Goal: Task Accomplishment & Management: Manage account settings

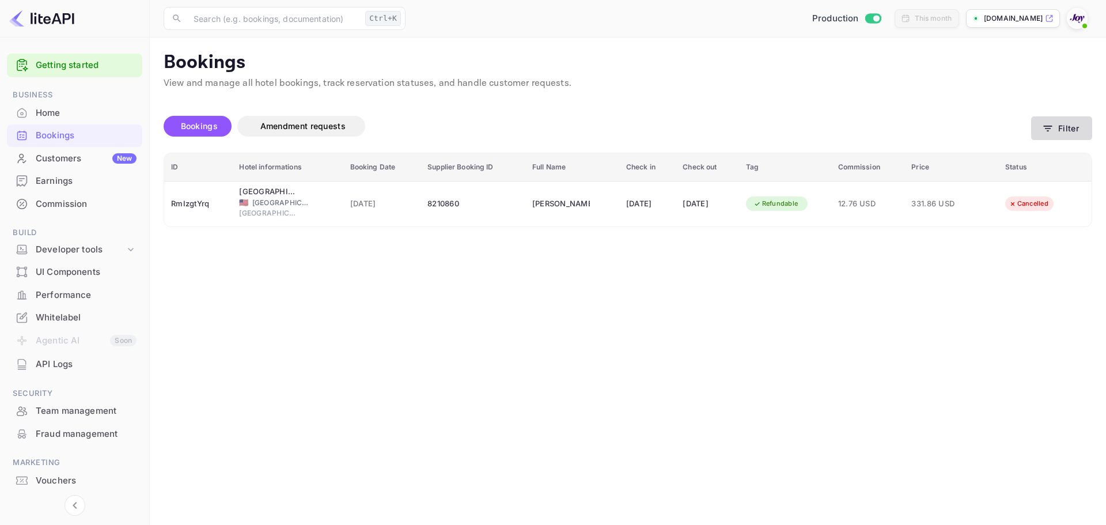
click at [1050, 138] on button "Filter" at bounding box center [1061, 128] width 61 height 24
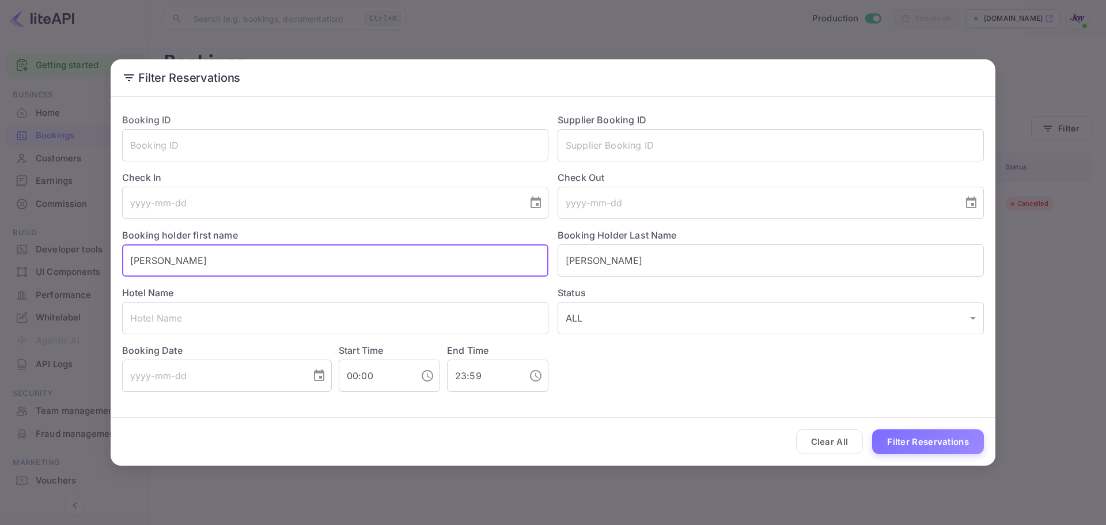
drag, startPoint x: 279, startPoint y: 262, endPoint x: -108, endPoint y: 256, distance: 387.7
click at [0, 256] on html "Getting started Business Home Bookings Customers New Earnings Commission Build …" at bounding box center [553, 262] width 1106 height 525
click at [927, 432] on button "Filter Reservations" at bounding box center [928, 441] width 112 height 25
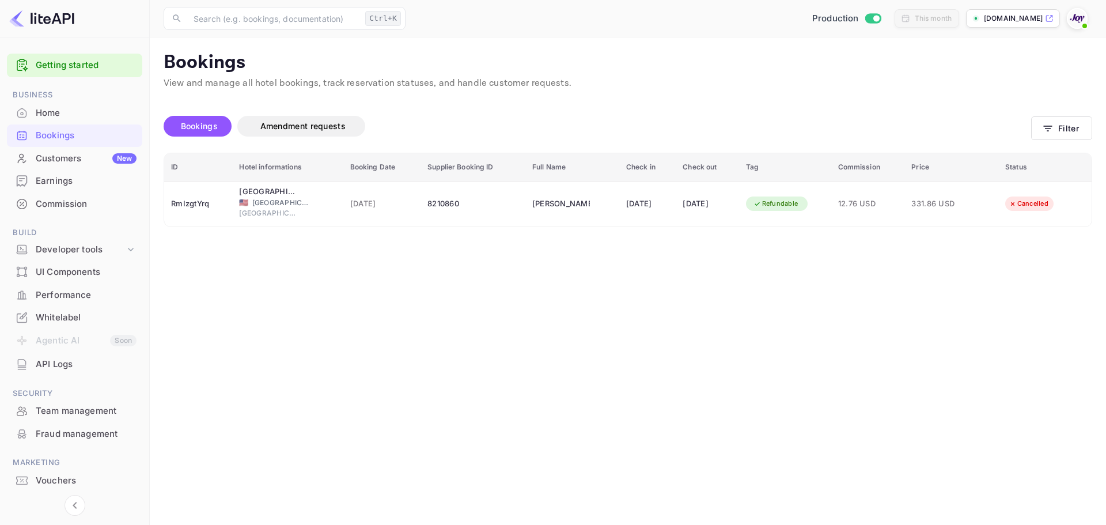
click at [842, 231] on main "Bookings View and manage all hotel bookings, track reservation statuses, and ha…" at bounding box center [628, 280] width 956 height 487
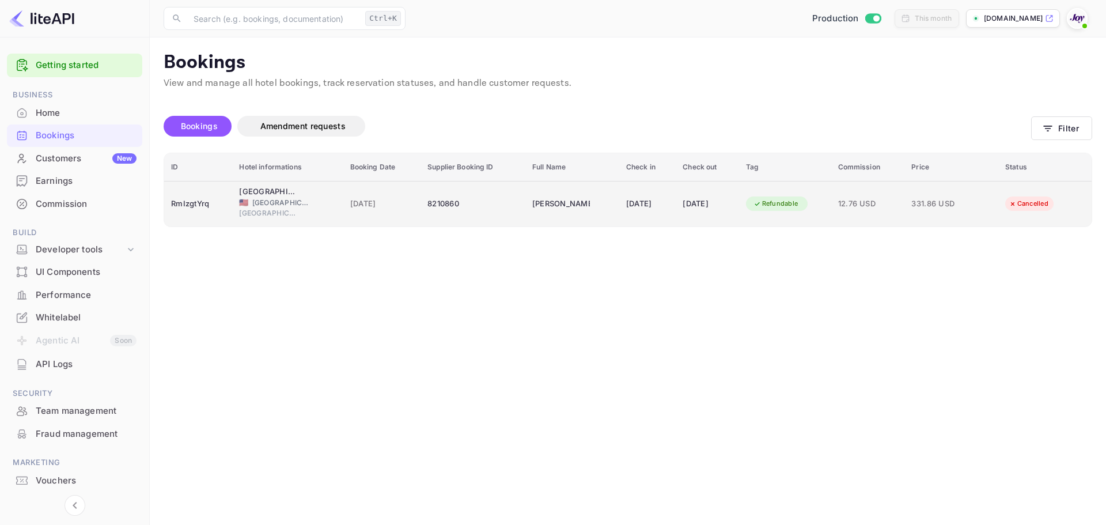
click at [848, 202] on td "12.76 USD" at bounding box center [868, 204] width 74 height 46
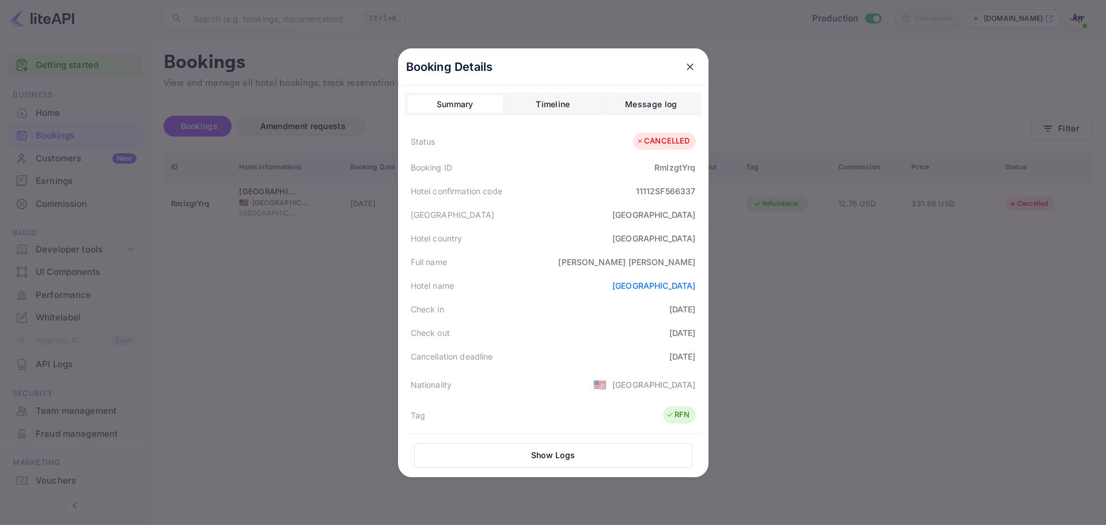
drag, startPoint x: 578, startPoint y: 284, endPoint x: 707, endPoint y: 286, distance: 128.5
click at [707, 286] on div "Booking Details Summary Timeline Message log Status CANCELLED Booking ID RmIzgt…" at bounding box center [553, 262] width 311 height 429
copy link "[GEOGRAPHIC_DATA]"
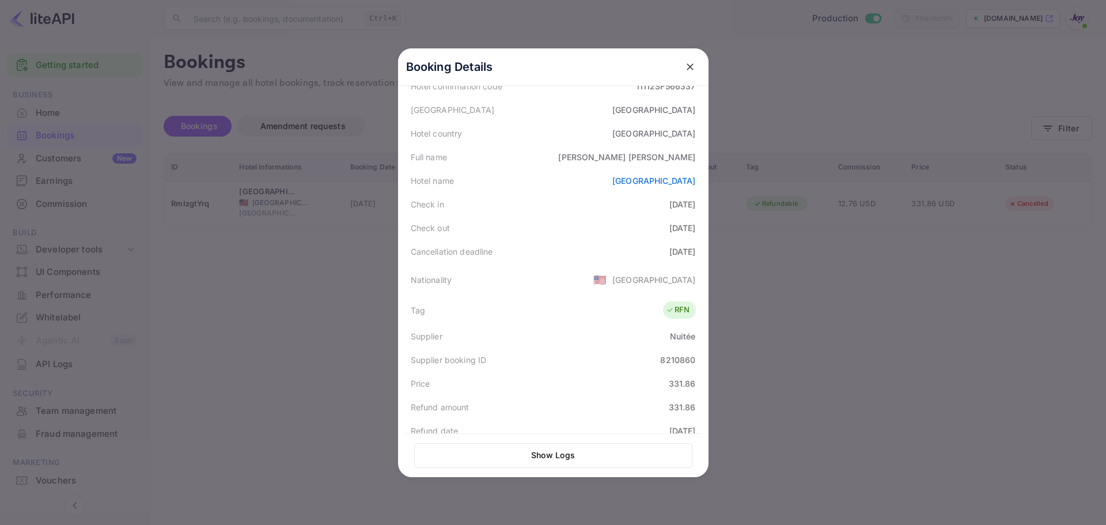
scroll to position [88, 0]
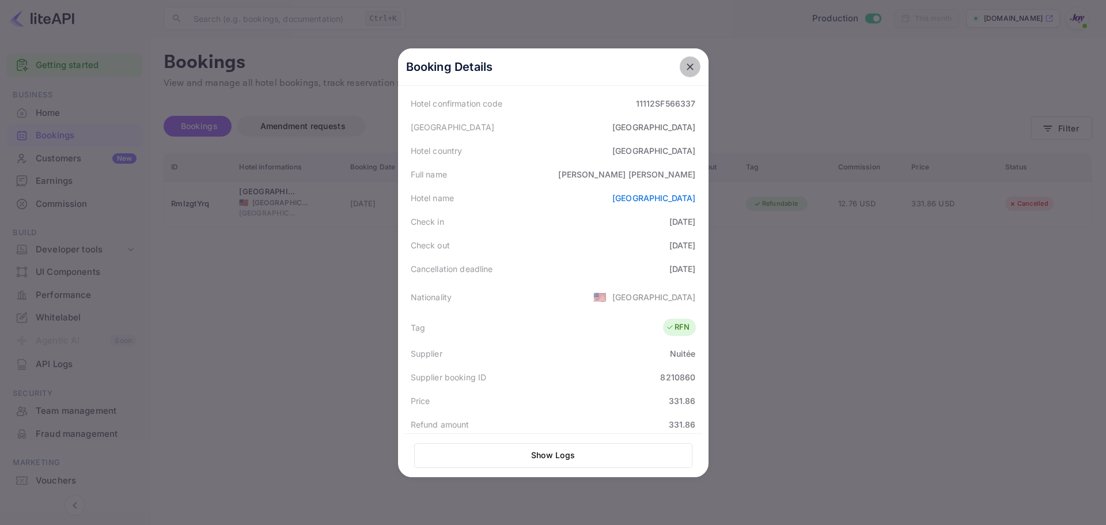
drag, startPoint x: 684, startPoint y: 60, endPoint x: 754, endPoint y: 114, distance: 87.8
click at [684, 61] on button "close" at bounding box center [690, 66] width 21 height 21
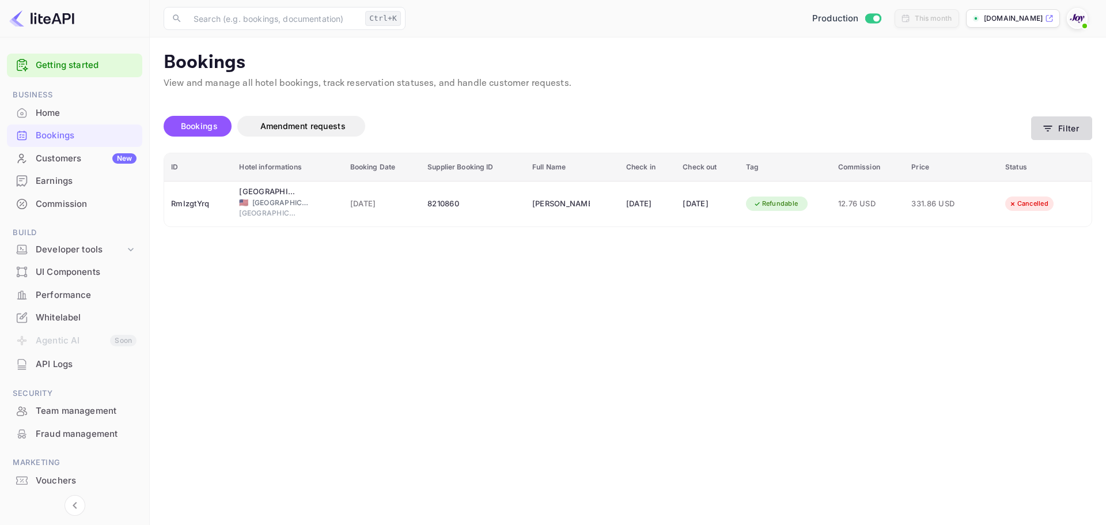
click at [1050, 127] on icon "button" at bounding box center [1048, 129] width 12 height 12
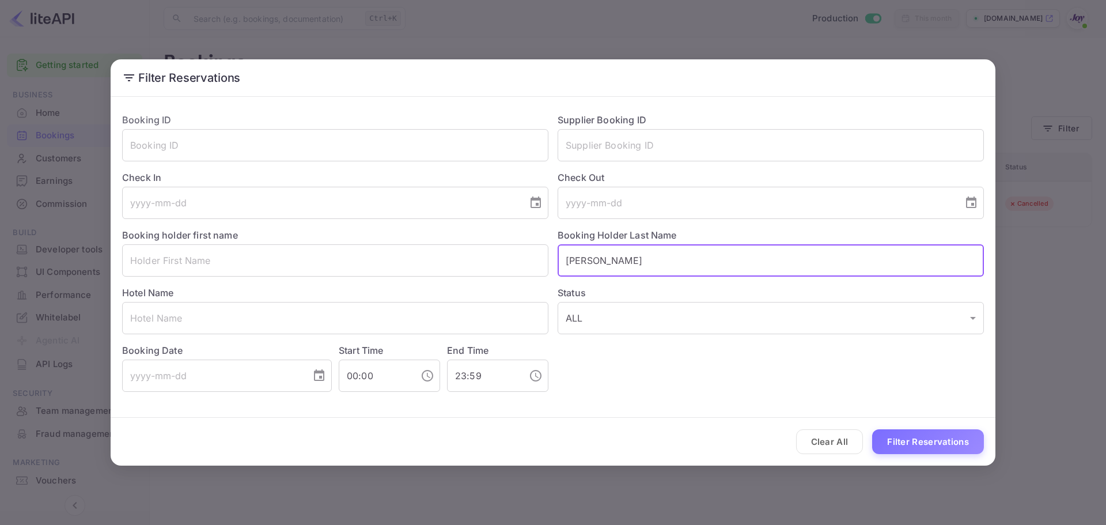
drag, startPoint x: 606, startPoint y: 255, endPoint x: 501, endPoint y: 237, distance: 106.3
click at [501, 237] on div "Booking ID ​ Supplier Booking ID ​ Check In ​ Check Out ​ Booking holder first …" at bounding box center [548, 248] width 871 height 288
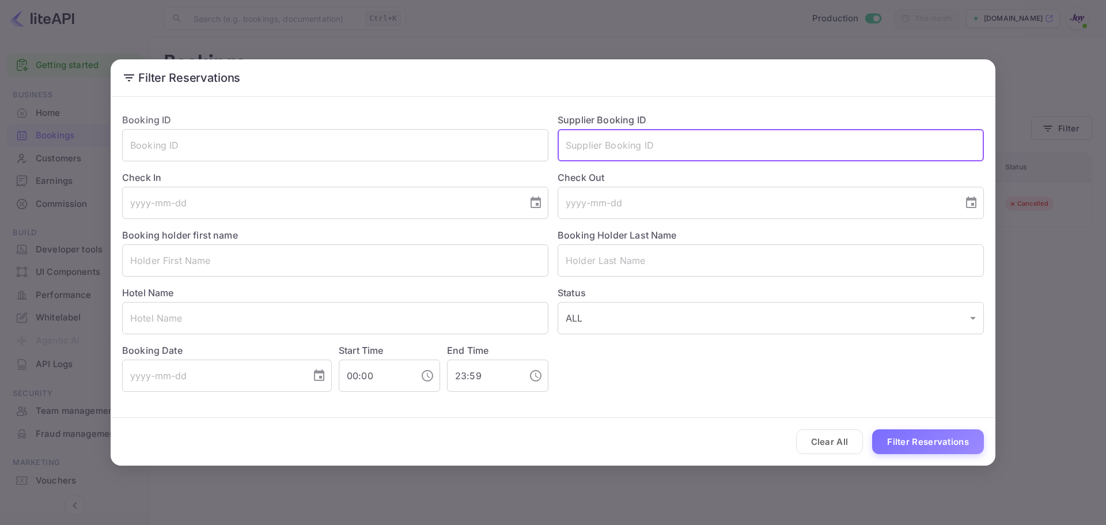
click at [619, 147] on input "text" at bounding box center [771, 145] width 426 height 32
paste input "8322681"
type input "8322681"
click at [919, 449] on button "Filter Reservations" at bounding box center [928, 441] width 112 height 25
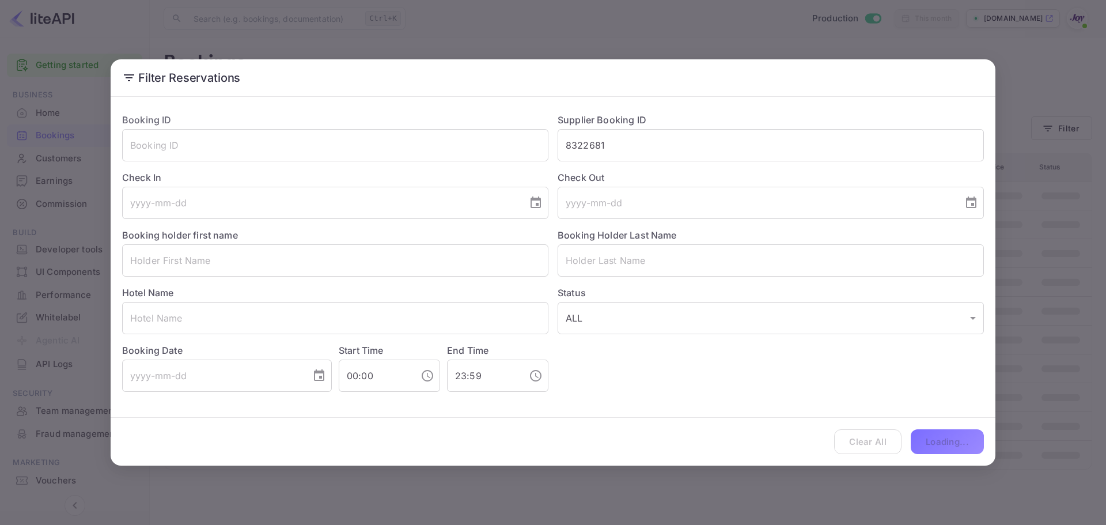
click at [405, 24] on div "Filter Reservations Booking ID ​ Supplier Booking ID 8322681 ​ Check In ​ Check…" at bounding box center [553, 262] width 1106 height 525
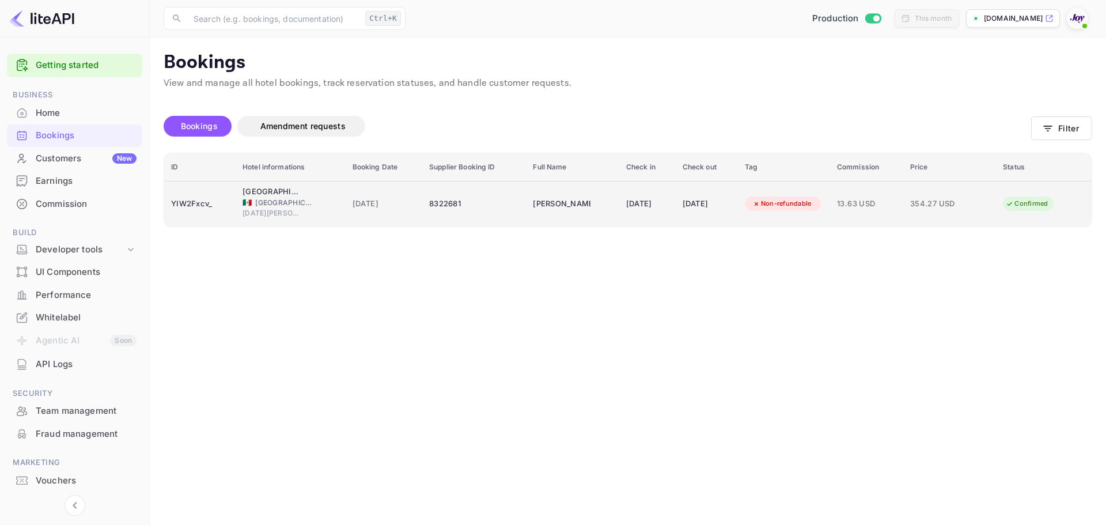
click at [440, 204] on div "8322681" at bounding box center [474, 204] width 90 height 18
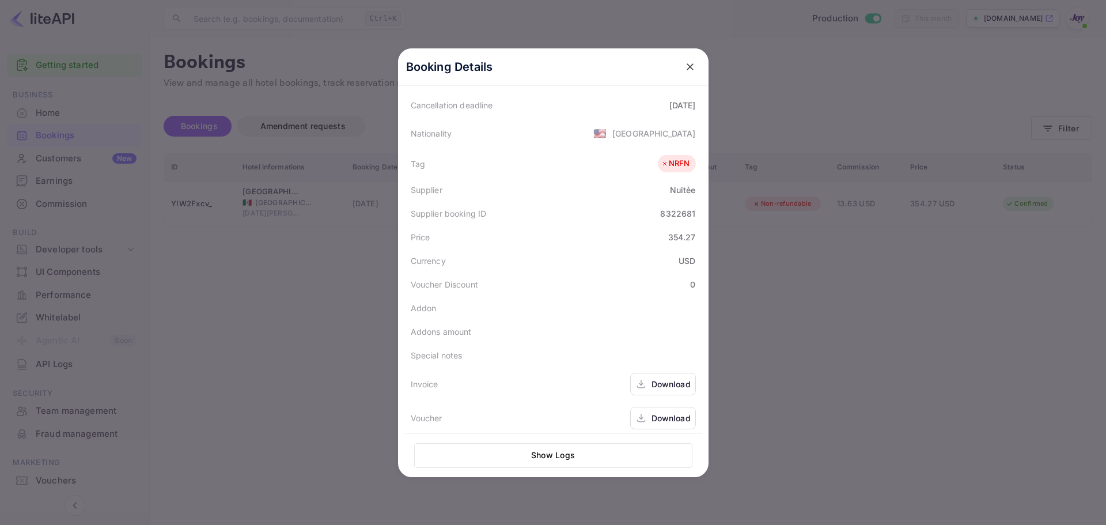
scroll to position [258, 0]
click at [676, 417] on div "Download" at bounding box center [671, 412] width 39 height 12
click at [687, 64] on icon "close" at bounding box center [690, 67] width 12 height 12
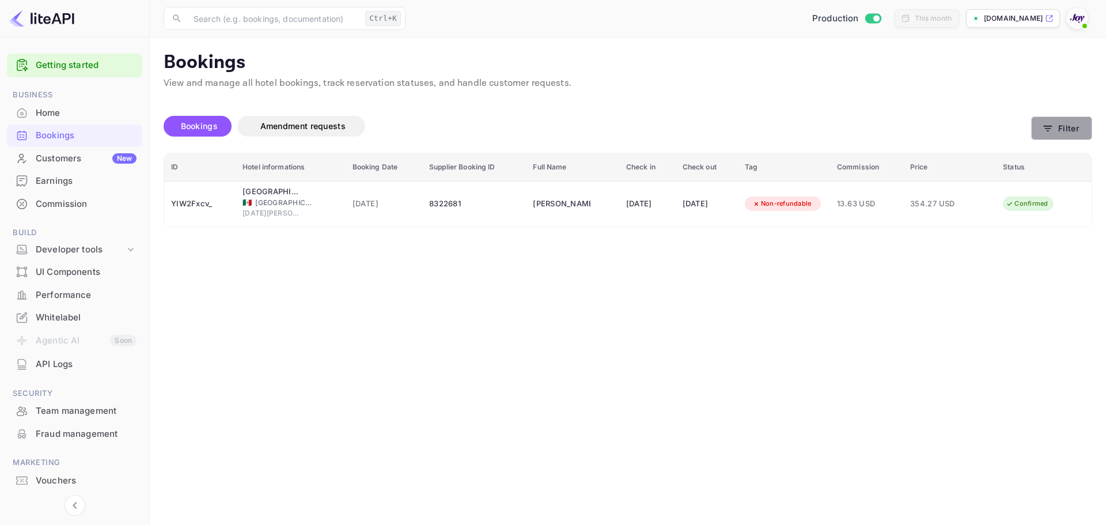
click at [1084, 138] on button "Filter" at bounding box center [1061, 128] width 61 height 24
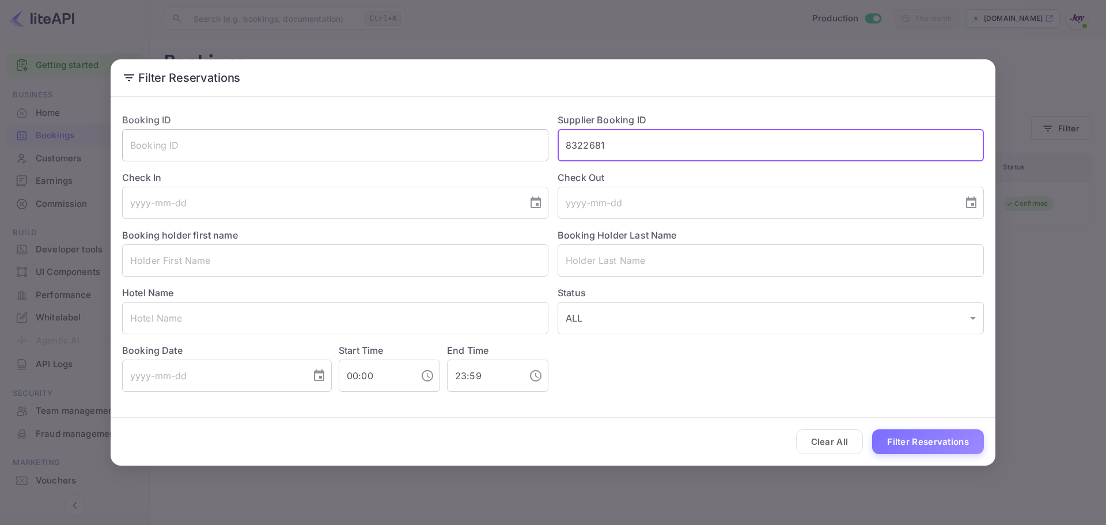
drag, startPoint x: 664, startPoint y: 138, endPoint x: 493, endPoint y: 155, distance: 171.3
click at [484, 146] on div "Booking ID ​ Supplier Booking ID 8322681 ​ Check In ​ Check Out ​ Booking holde…" at bounding box center [548, 248] width 871 height 288
paste input "292474"
type input "8292474"
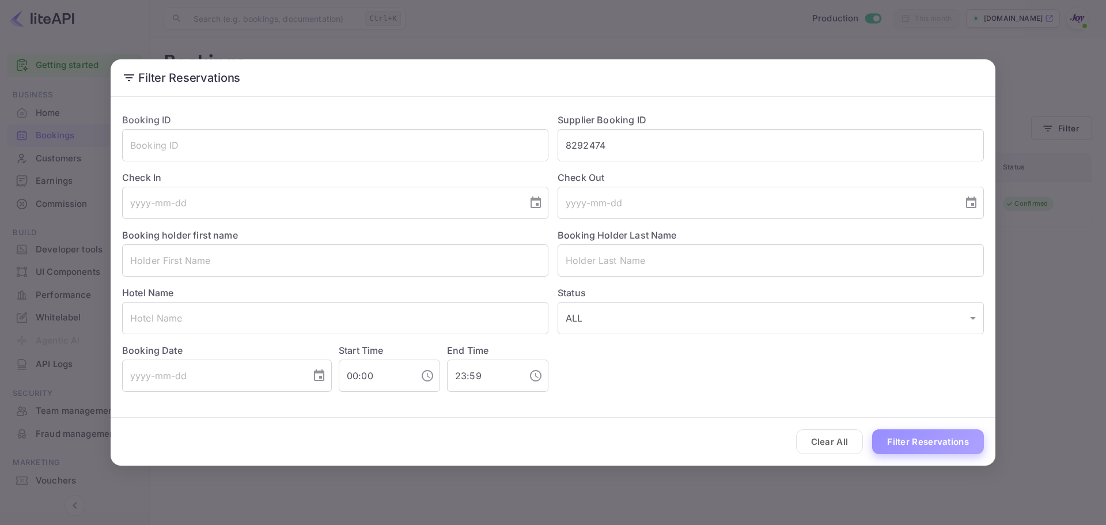
click at [907, 434] on button "Filter Reservations" at bounding box center [928, 441] width 112 height 25
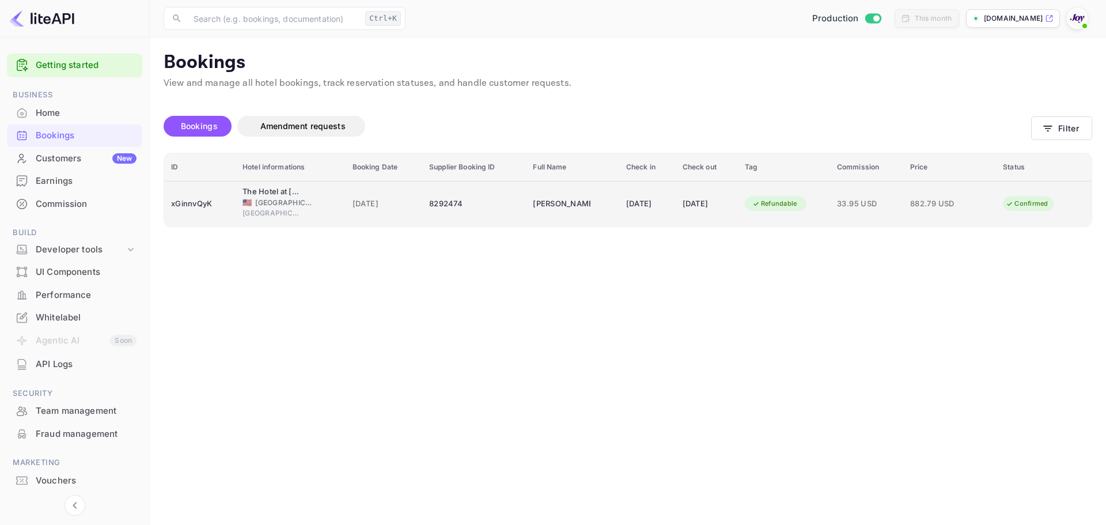
click at [569, 214] on td "[PERSON_NAME]" at bounding box center [572, 204] width 93 height 46
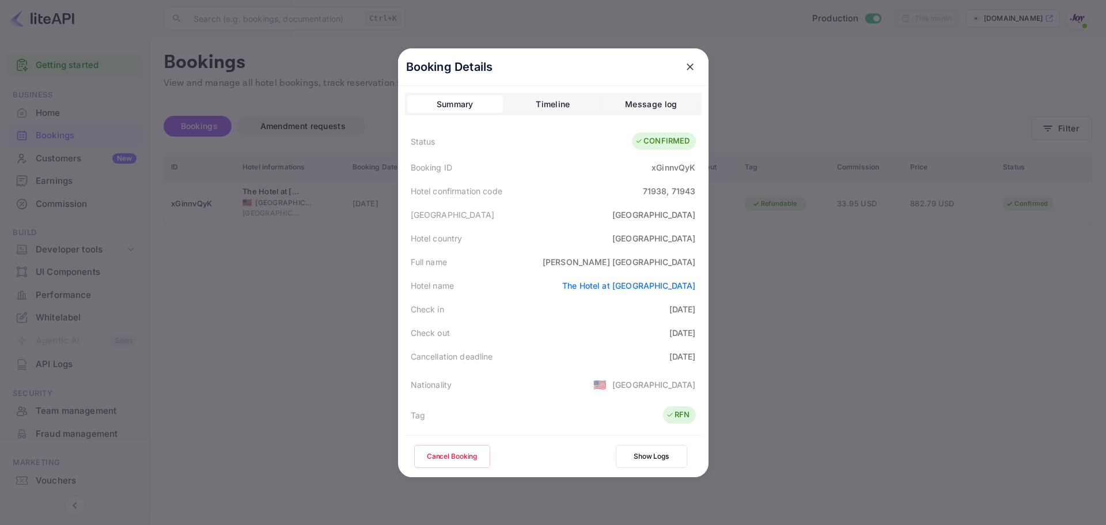
click at [684, 66] on icon "close" at bounding box center [690, 67] width 12 height 12
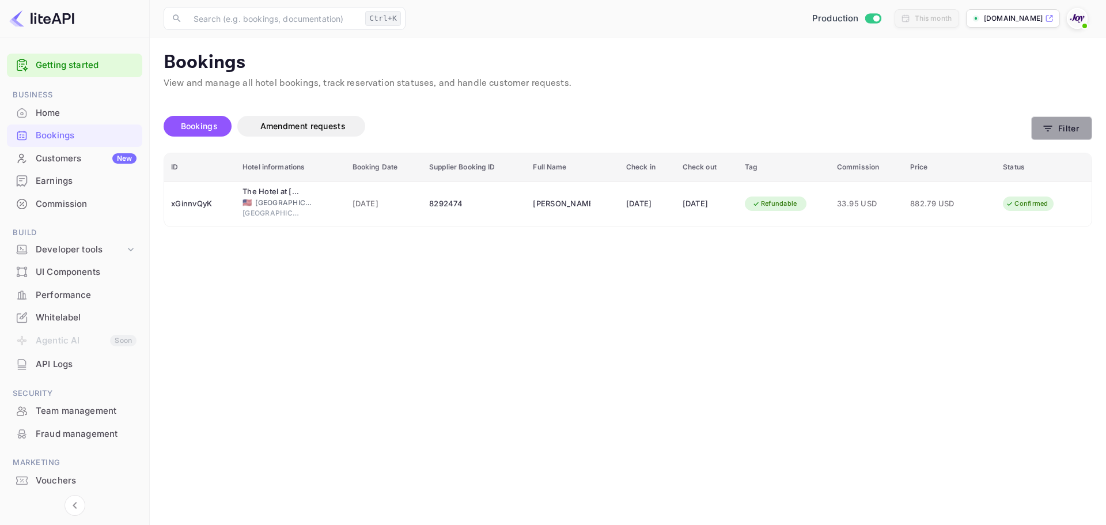
click at [1060, 127] on button "Filter" at bounding box center [1061, 128] width 61 height 24
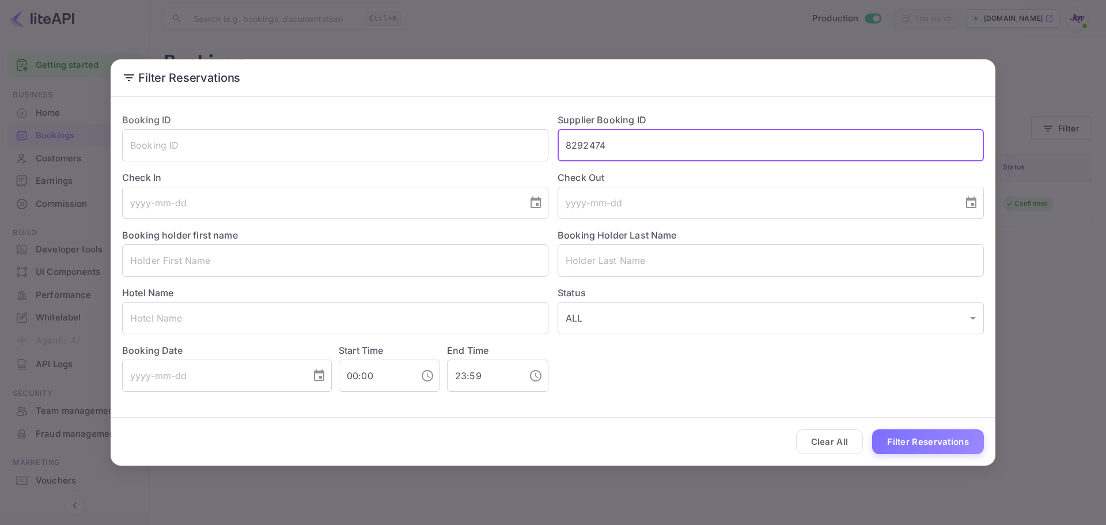
click at [408, 126] on div "Booking ID ​ Supplier Booking ID 8292474 ​ Check In ​ Check Out ​ Booking holde…" at bounding box center [548, 248] width 871 height 288
paste input "9070676"
type input "9070676"
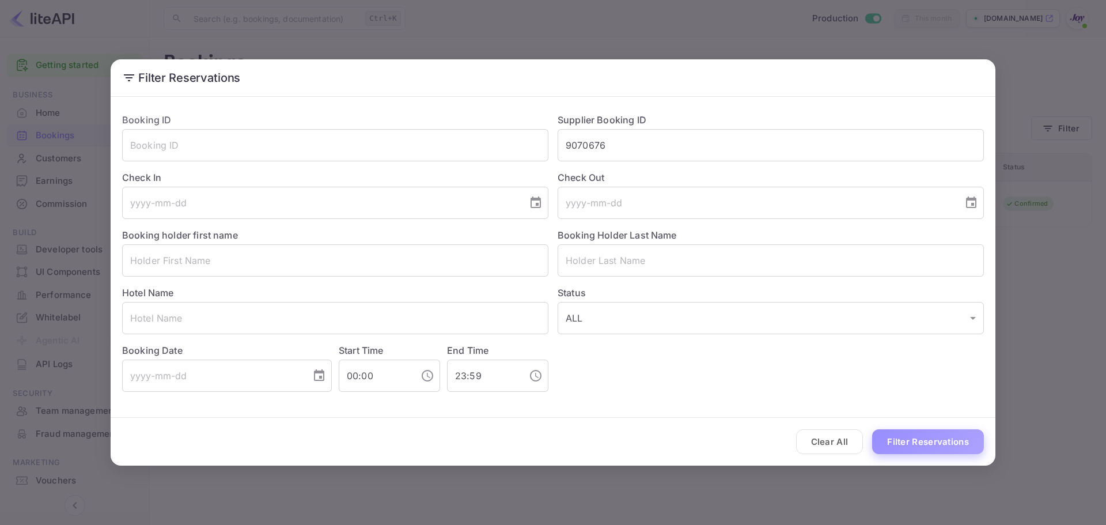
click at [908, 446] on button "Filter Reservations" at bounding box center [928, 441] width 112 height 25
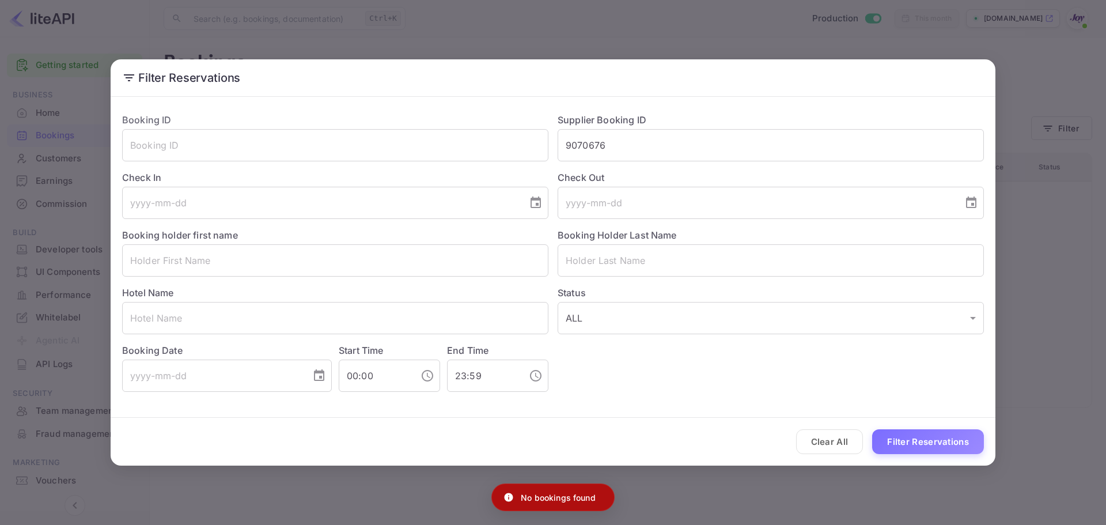
click at [794, 452] on div "Clear All Filter Reservations" at bounding box center [553, 442] width 885 height 48
